Goal: Navigation & Orientation: Find specific page/section

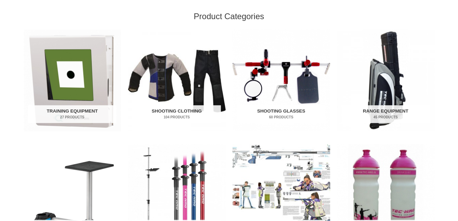
scroll to position [229, 0]
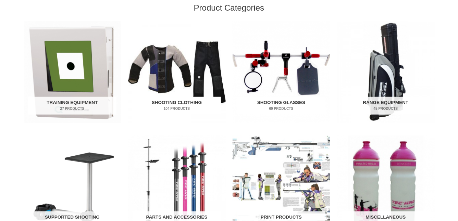
click at [185, 94] on img "Visit product category Shooting Clothing" at bounding box center [177, 72] width 98 height 102
click at [180, 74] on img "Visit product category Shooting Clothing" at bounding box center [177, 72] width 98 height 102
click at [179, 107] on mark "104 Products" at bounding box center [176, 108] width 88 height 5
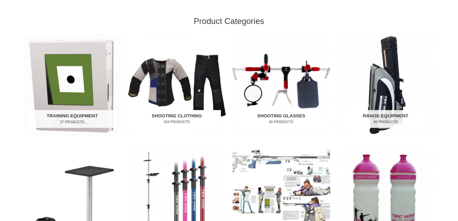
scroll to position [218, 0]
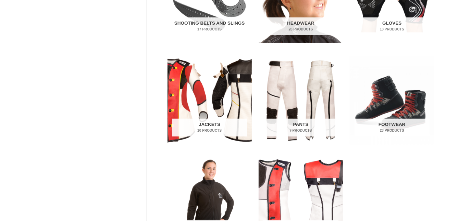
scroll to position [225, 0]
click at [398, 114] on img "Visit product category Footwear" at bounding box center [391, 100] width 84 height 88
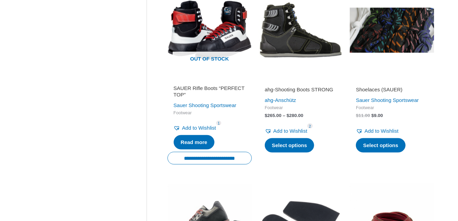
scroll to position [312, 0]
